Goal: Task Accomplishment & Management: Manage account settings

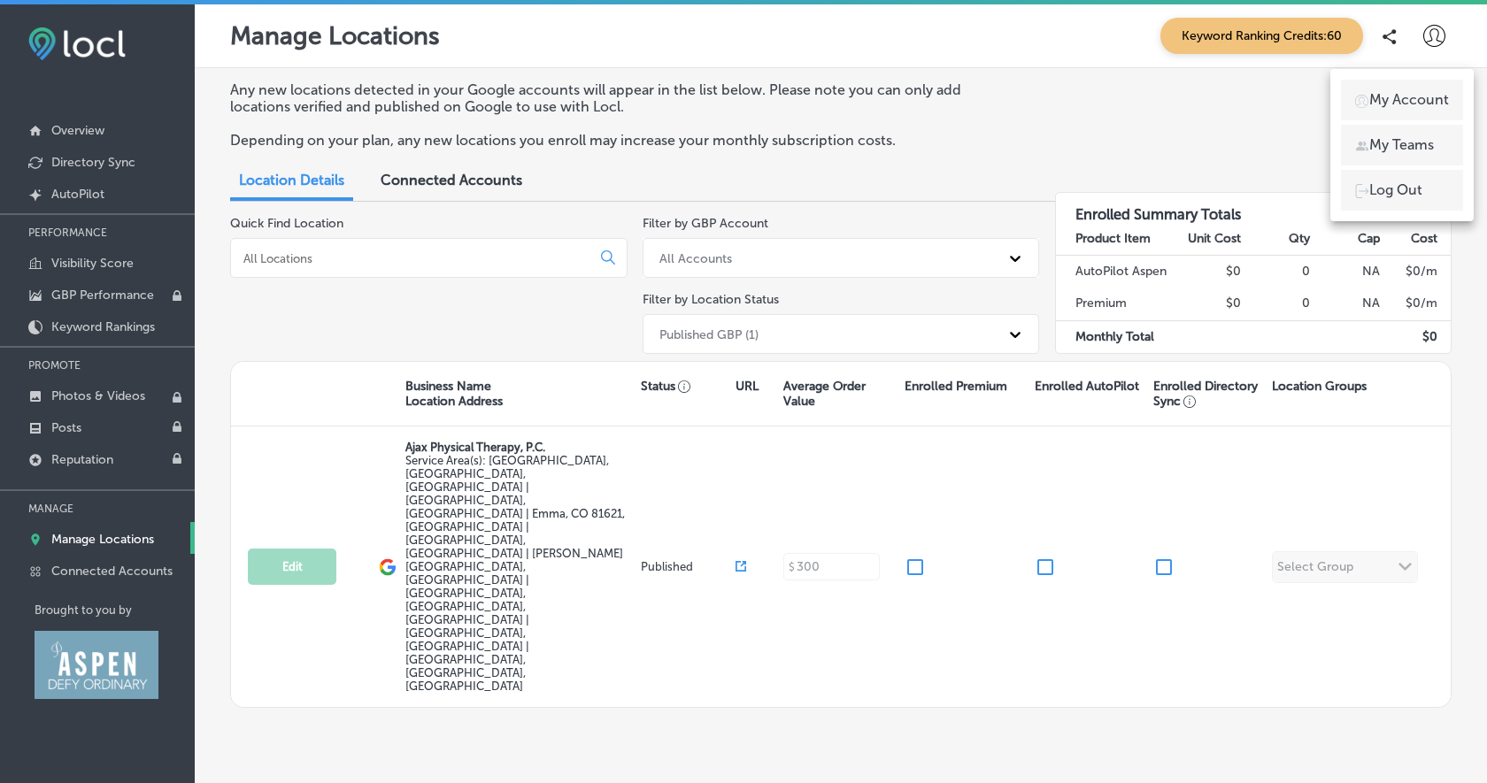
click at [1414, 93] on p "My Account" at bounding box center [1409, 99] width 80 height 21
select select "US"
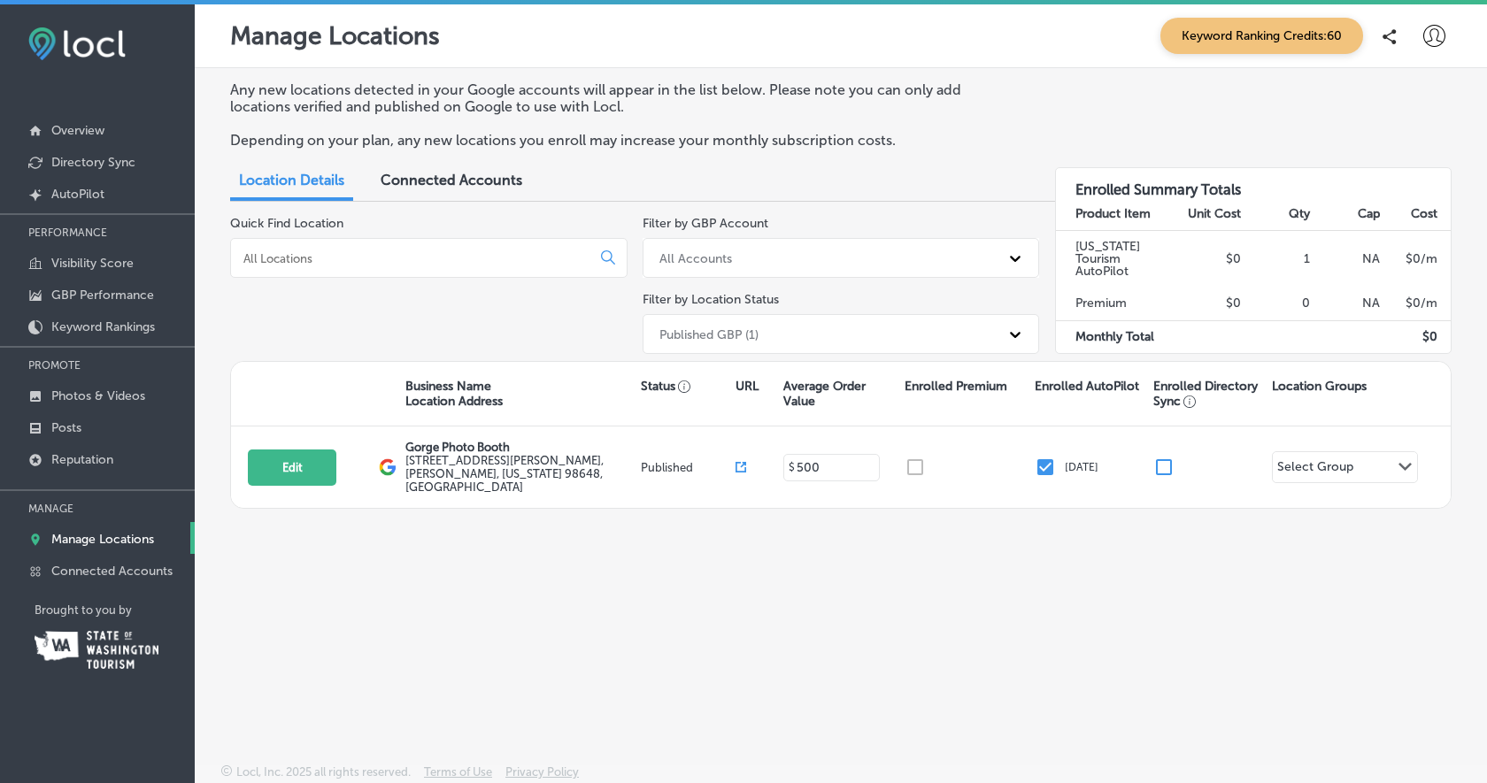
click at [1437, 33] on icon at bounding box center [1434, 36] width 22 height 22
click at [1421, 180] on p "Log Out" at bounding box center [1395, 190] width 53 height 21
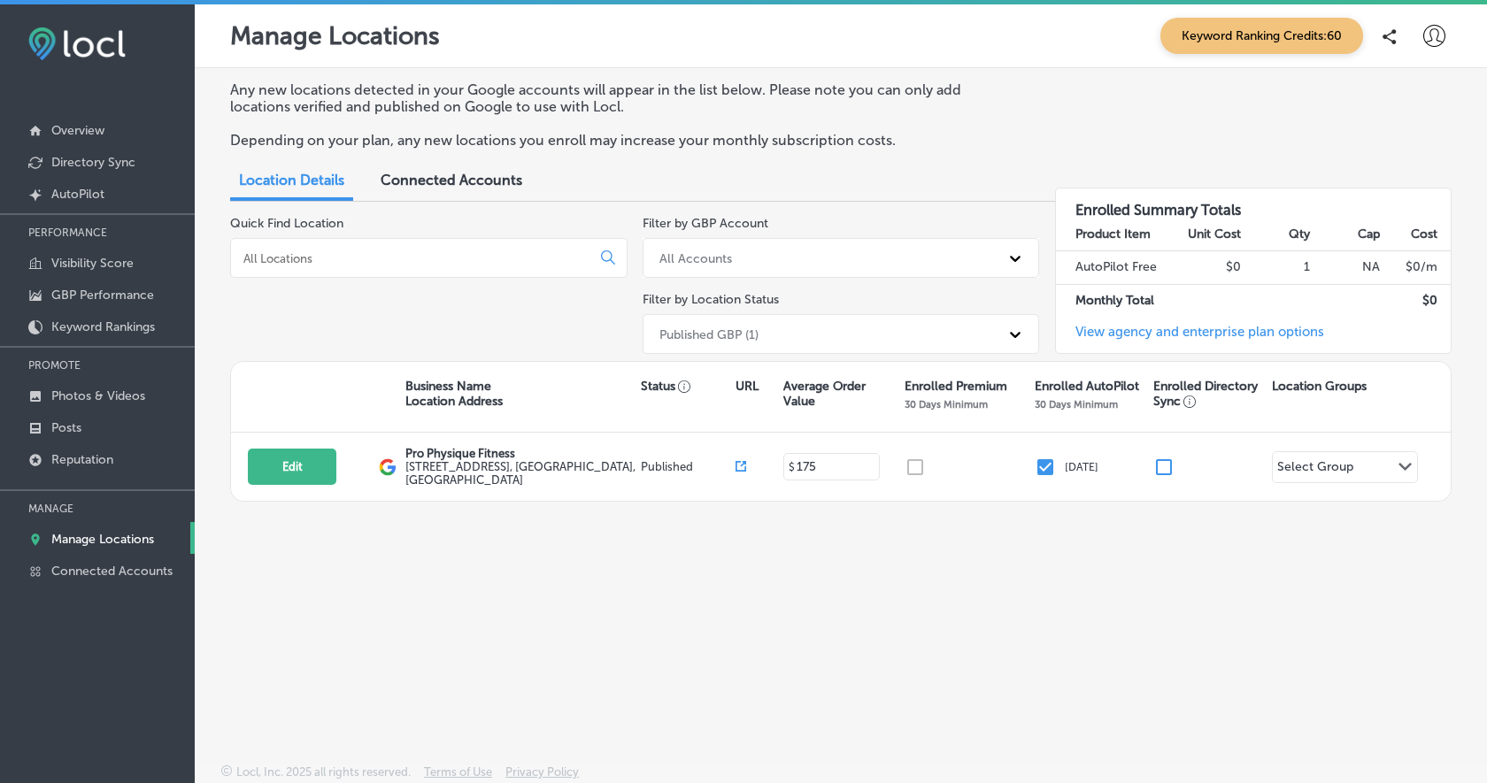
click at [1435, 30] on icon at bounding box center [1434, 36] width 22 height 22
click at [1425, 187] on li "Log Out" at bounding box center [1402, 190] width 122 height 41
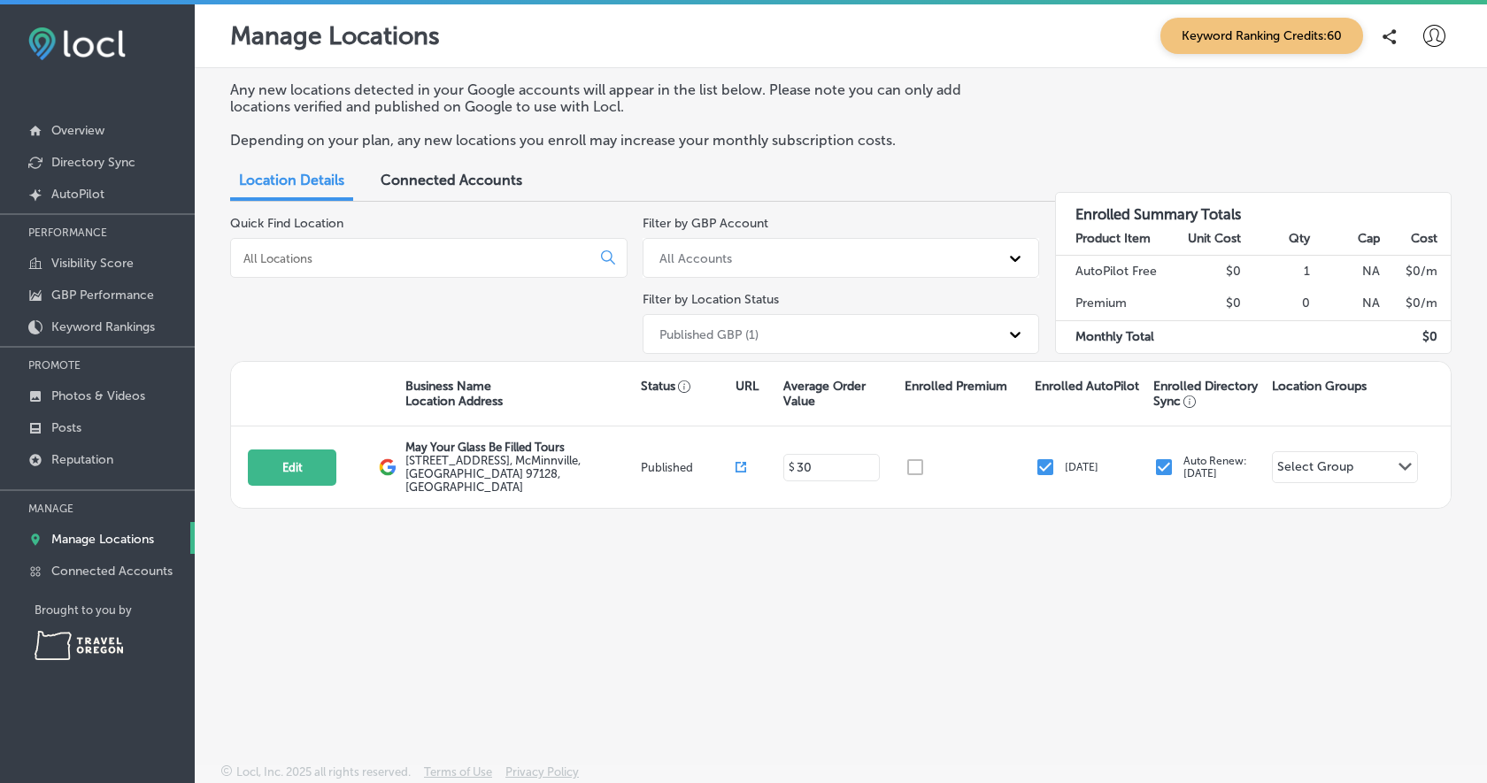
click at [1425, 32] on icon at bounding box center [1434, 36] width 22 height 22
click at [1427, 192] on li "Log Out" at bounding box center [1402, 190] width 122 height 41
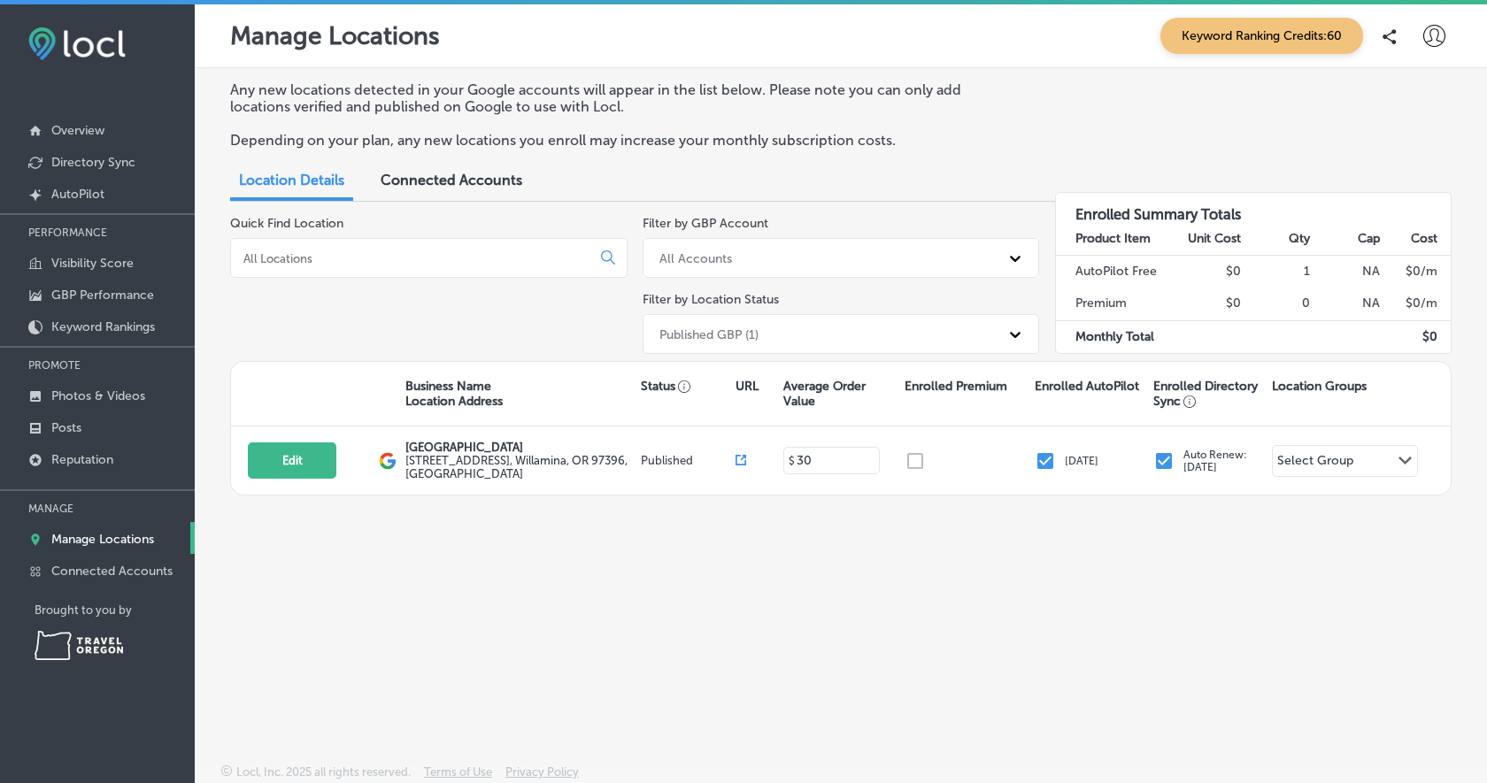
click at [1434, 35] on icon at bounding box center [1434, 36] width 22 height 22
click at [1411, 185] on p "Log Out" at bounding box center [1395, 190] width 53 height 21
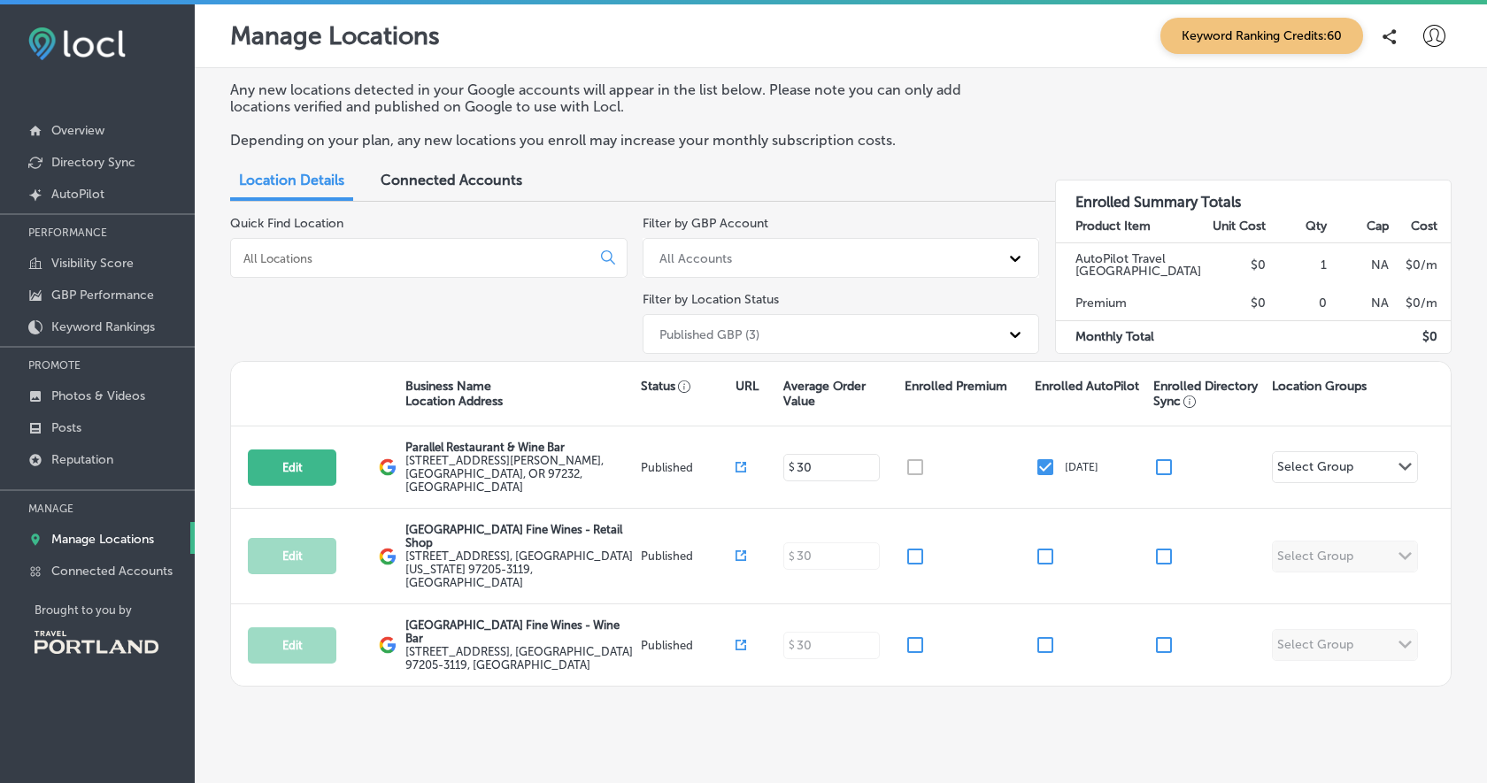
click at [1437, 31] on icon at bounding box center [1434, 36] width 22 height 22
click at [1435, 189] on li "Log Out" at bounding box center [1402, 190] width 122 height 41
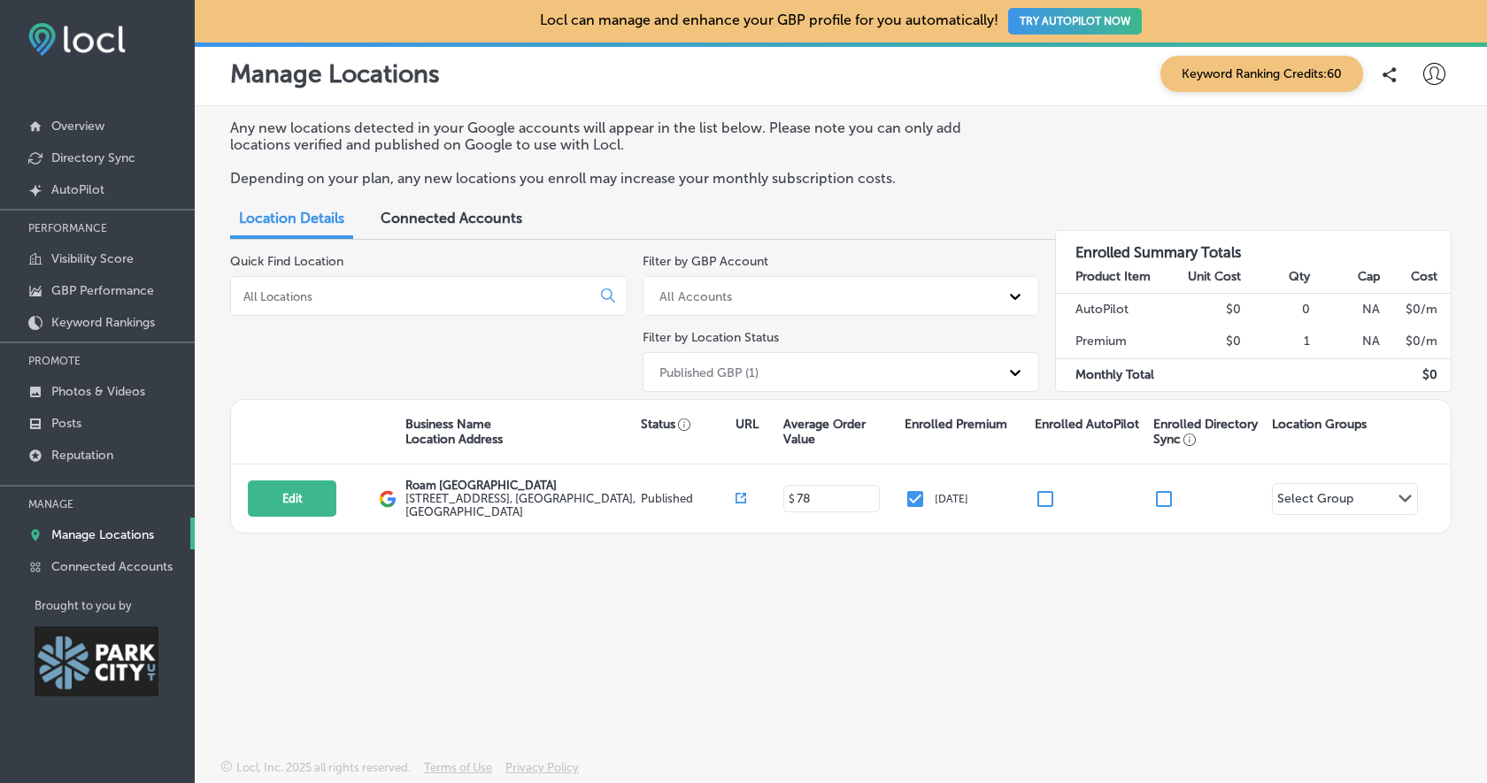
click at [1432, 82] on icon at bounding box center [1434, 74] width 22 height 22
click at [1414, 224] on p "Log Out" at bounding box center [1395, 228] width 53 height 21
